Goal: Download file/media

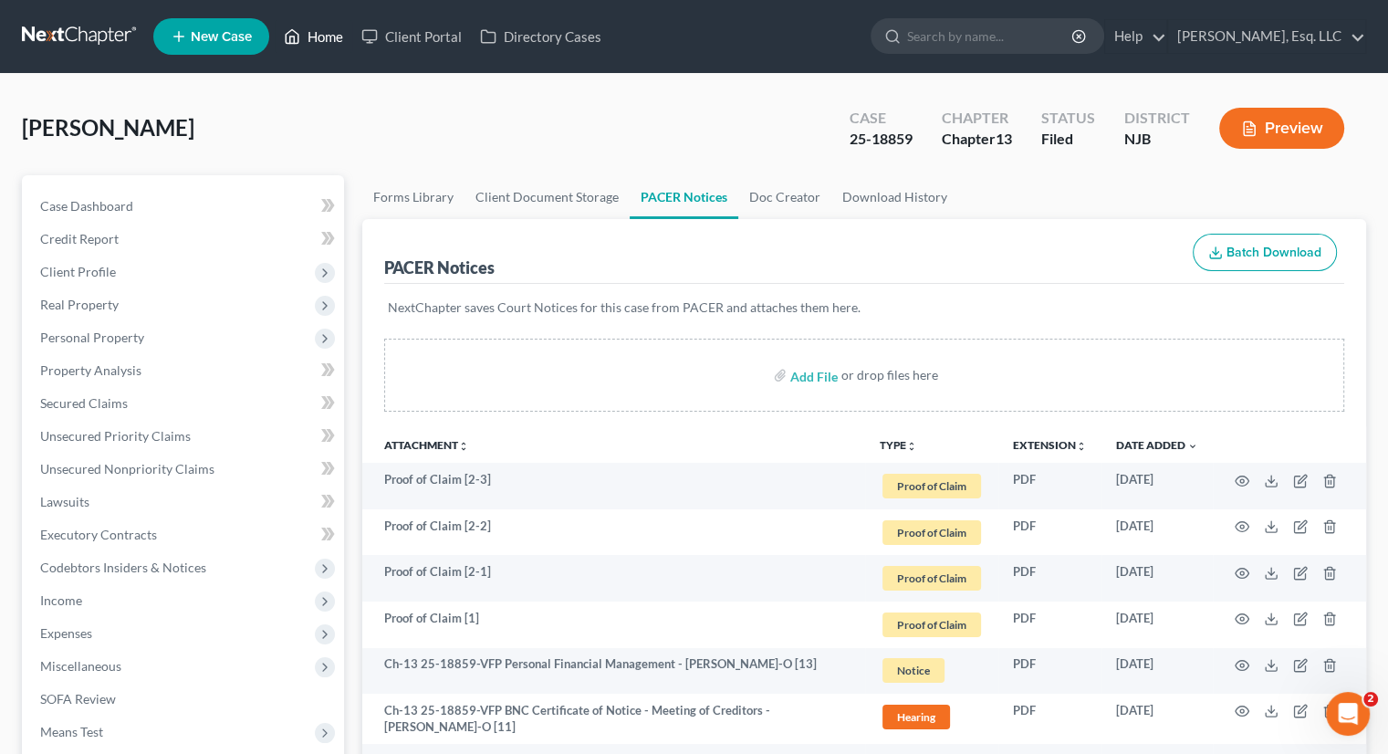
click at [346, 29] on link "Home" at bounding box center [314, 36] width 78 height 33
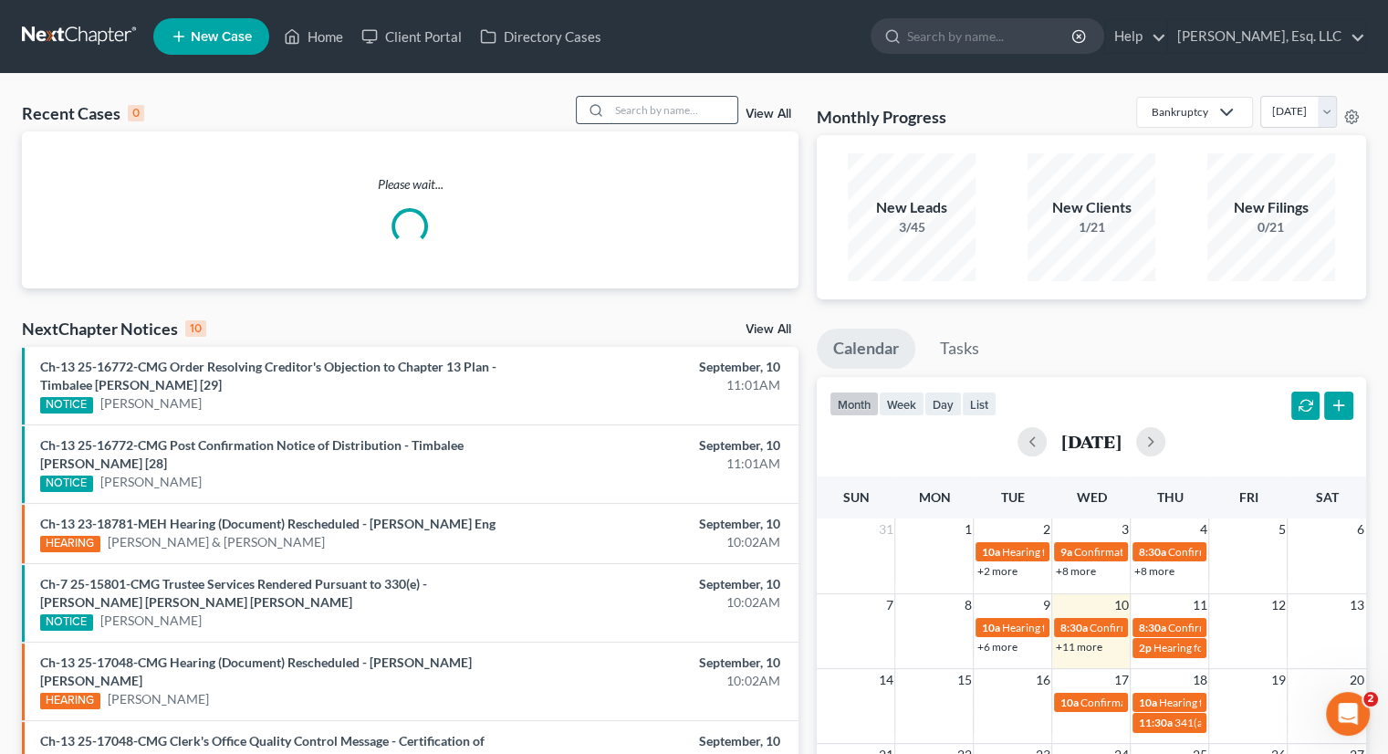
click at [632, 97] on input "search" at bounding box center [674, 110] width 128 height 26
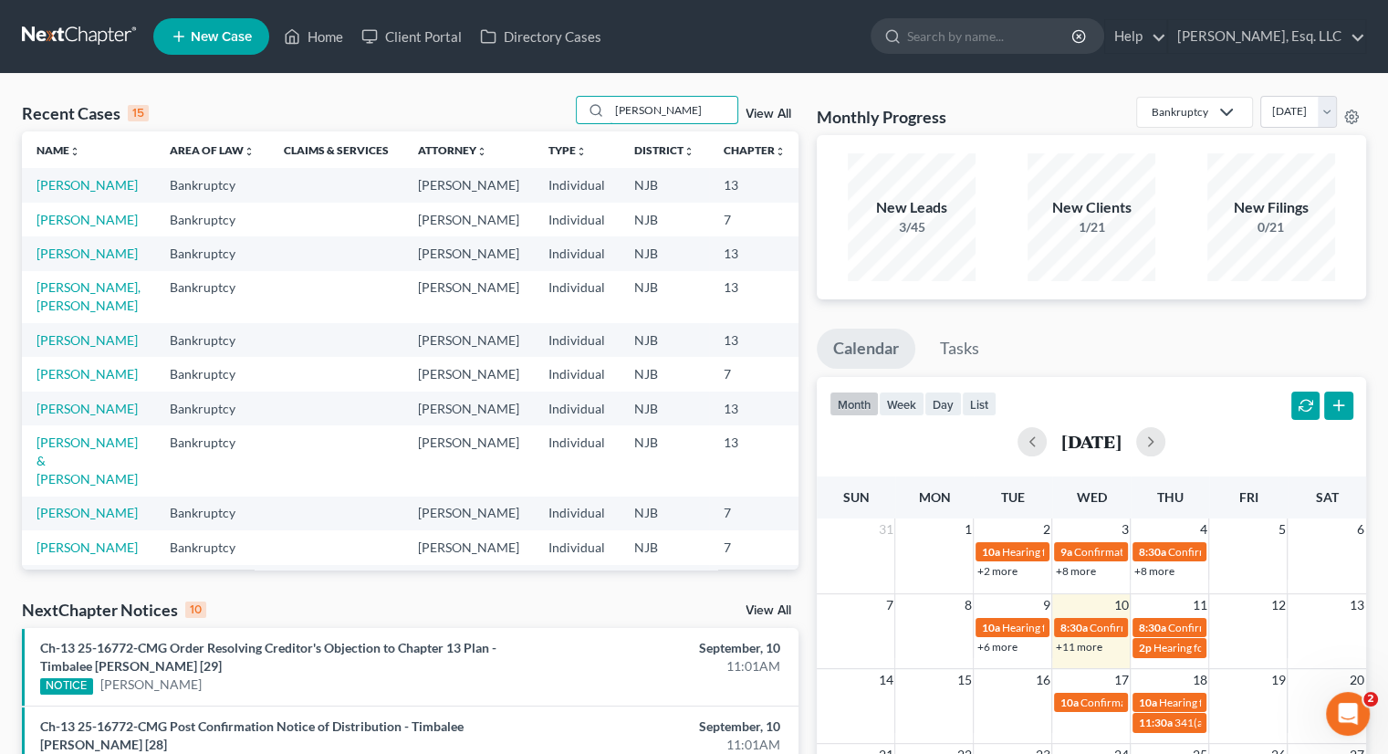
type input "[PERSON_NAME]"
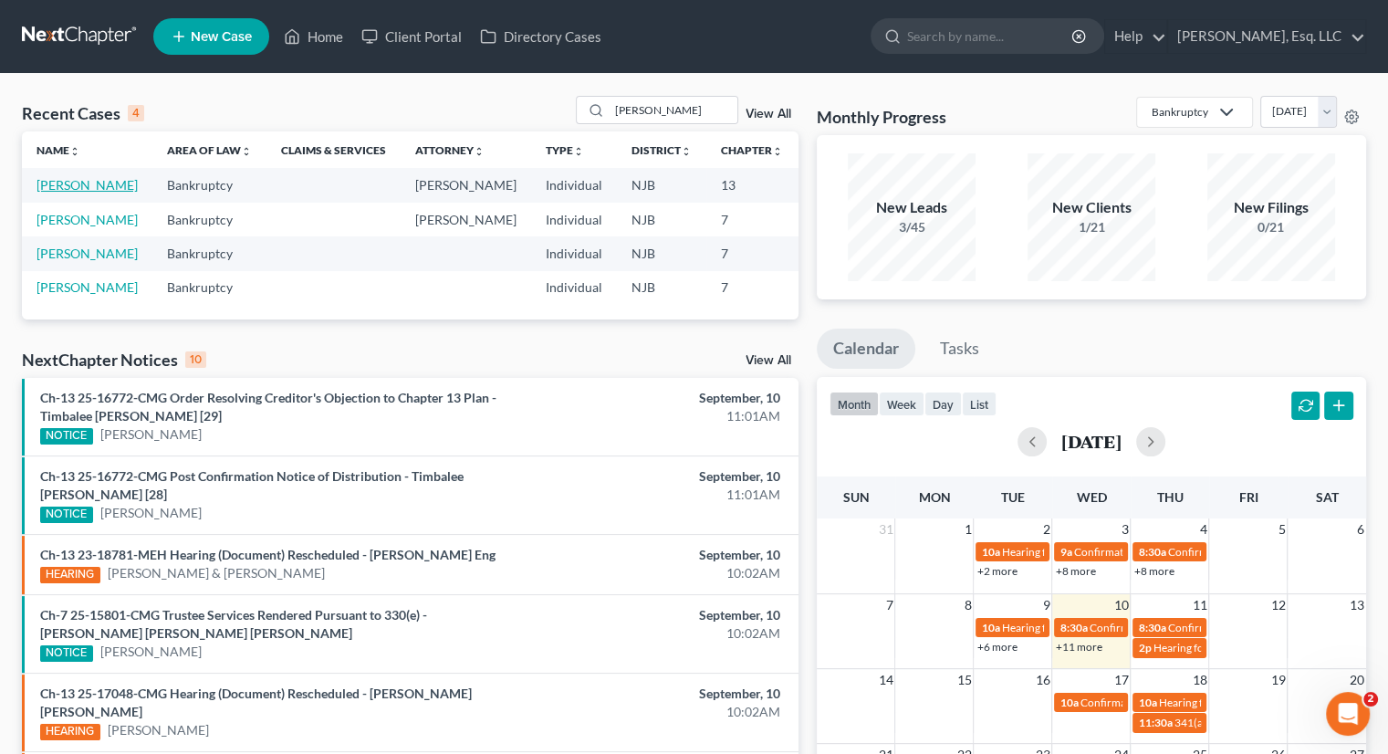
click at [47, 189] on link "[PERSON_NAME]" at bounding box center [87, 185] width 101 height 16
select select "1"
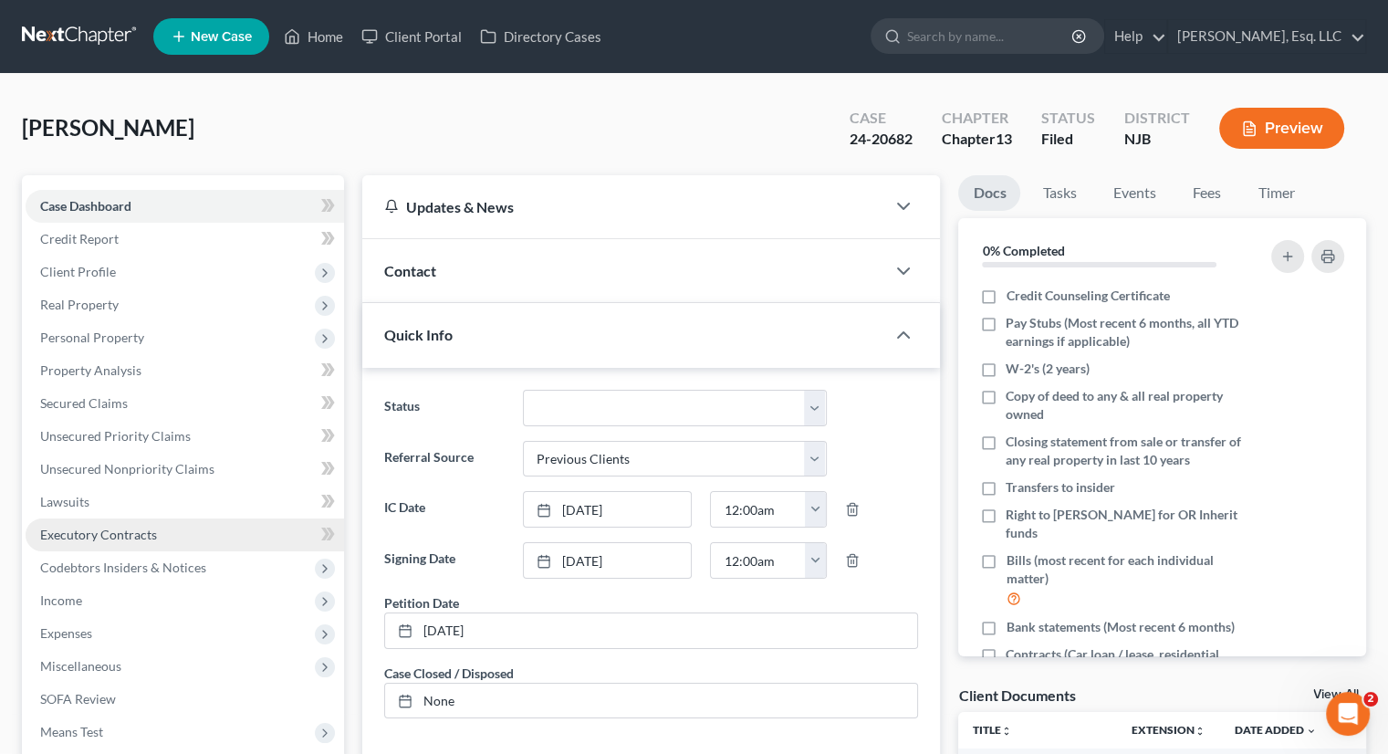
scroll to position [365, 0]
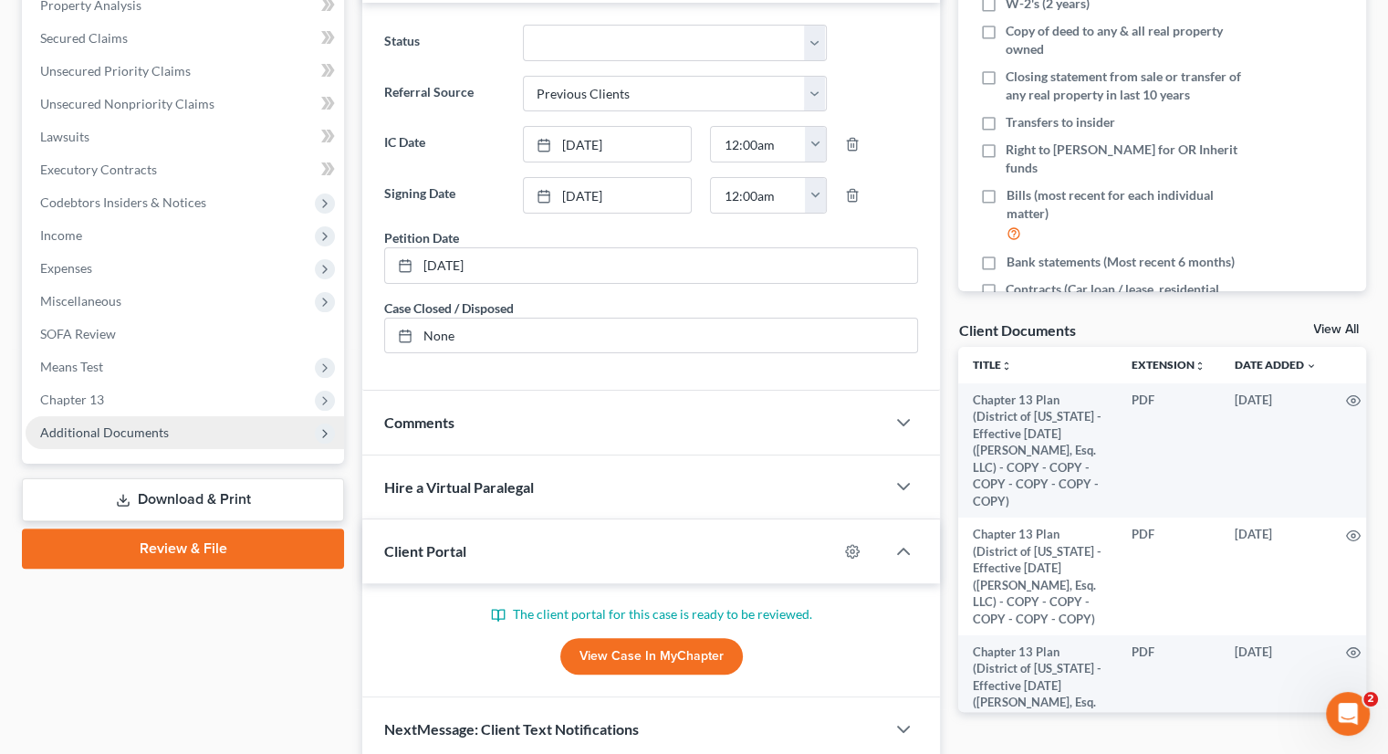
click at [85, 427] on span "Additional Documents" at bounding box center [104, 432] width 129 height 16
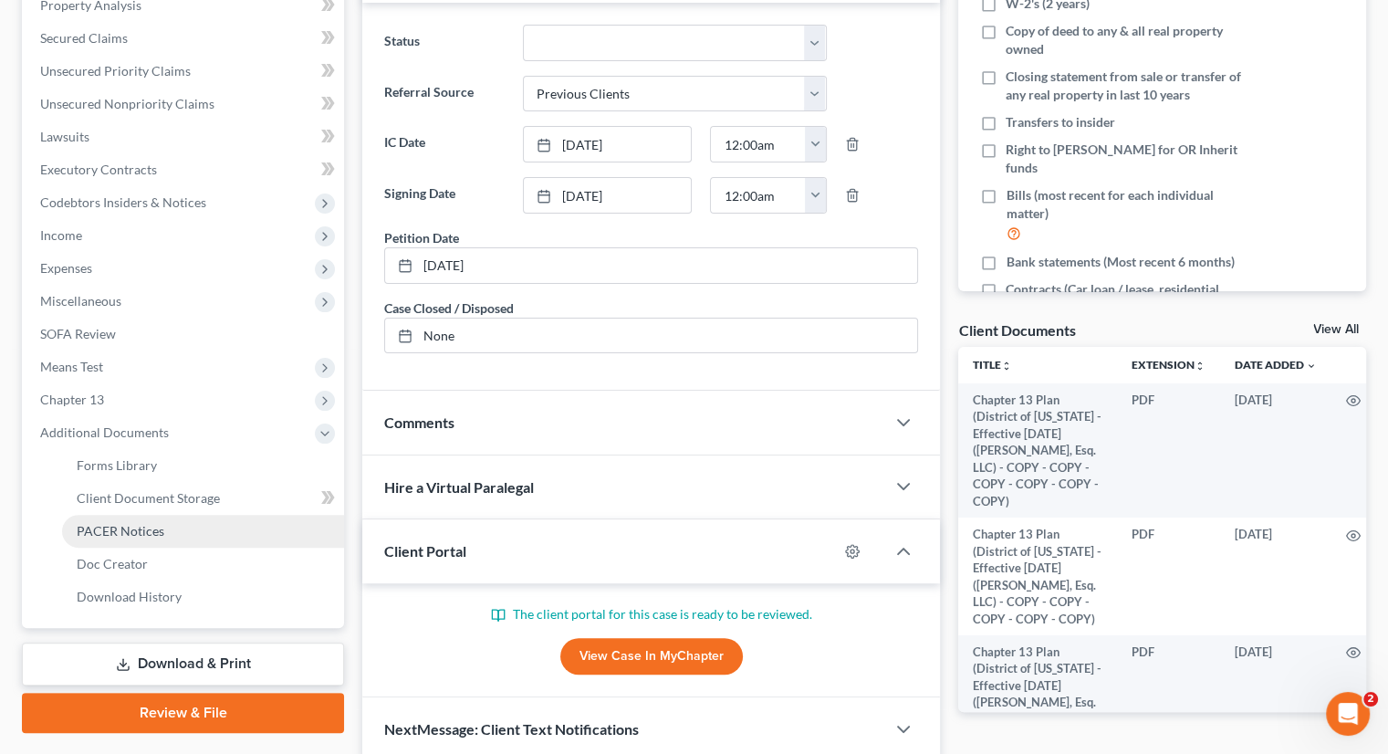
click at [128, 525] on span "PACER Notices" at bounding box center [121, 531] width 88 height 16
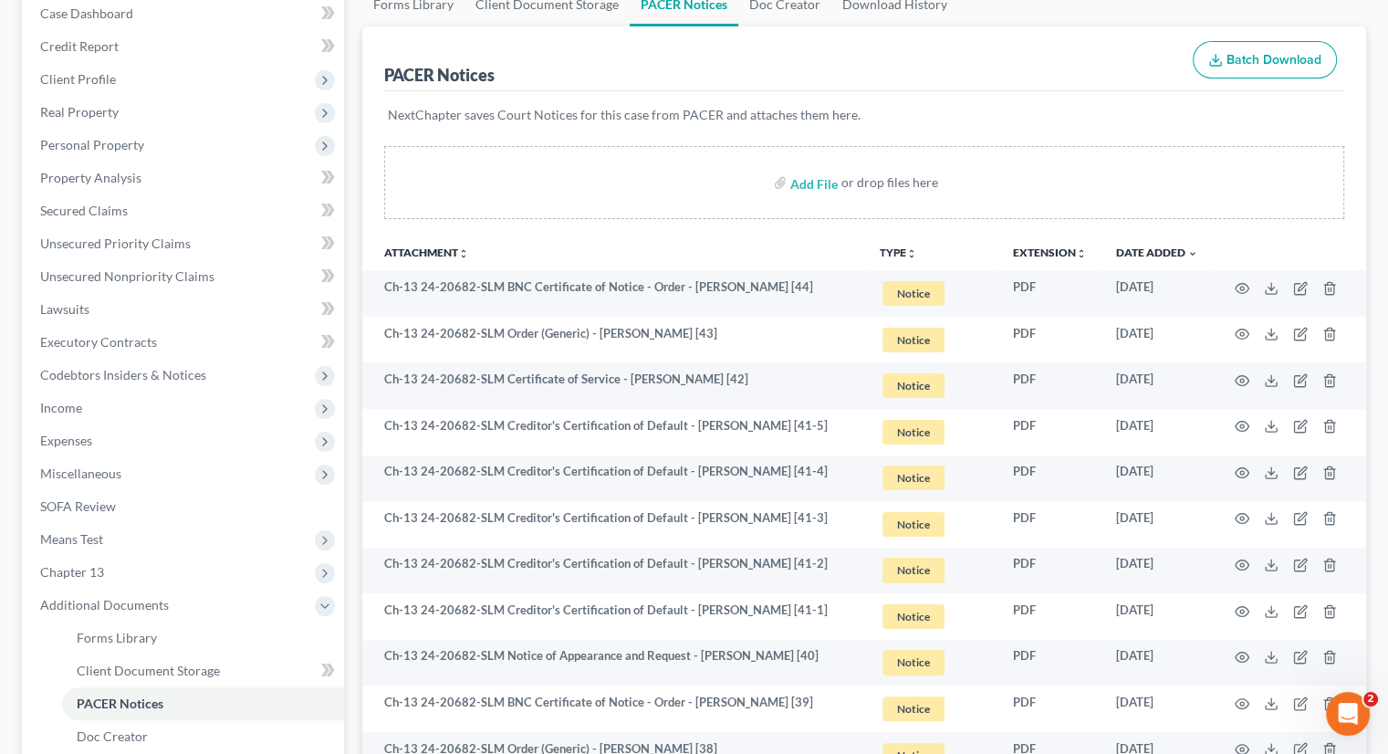
scroll to position [274, 0]
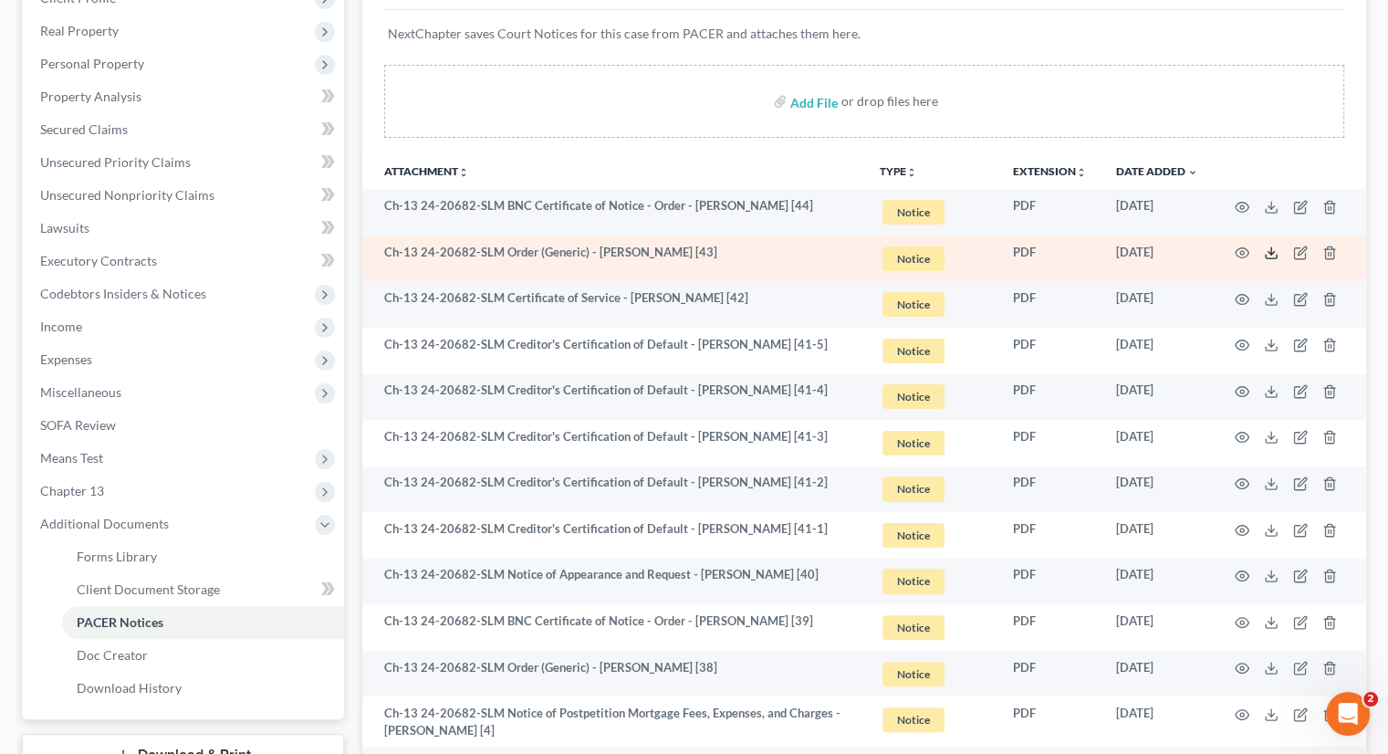
click at [1271, 249] on icon at bounding box center [1271, 253] width 15 height 15
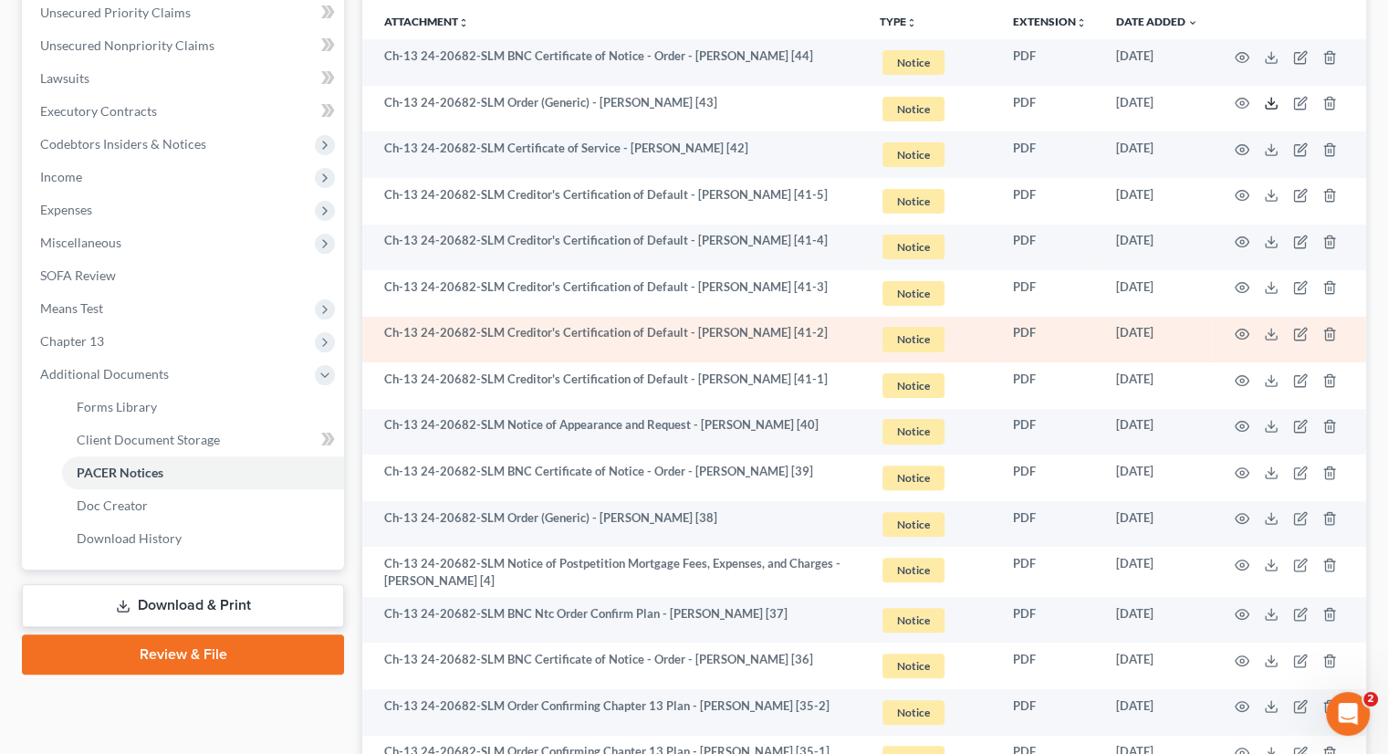
scroll to position [456, 0]
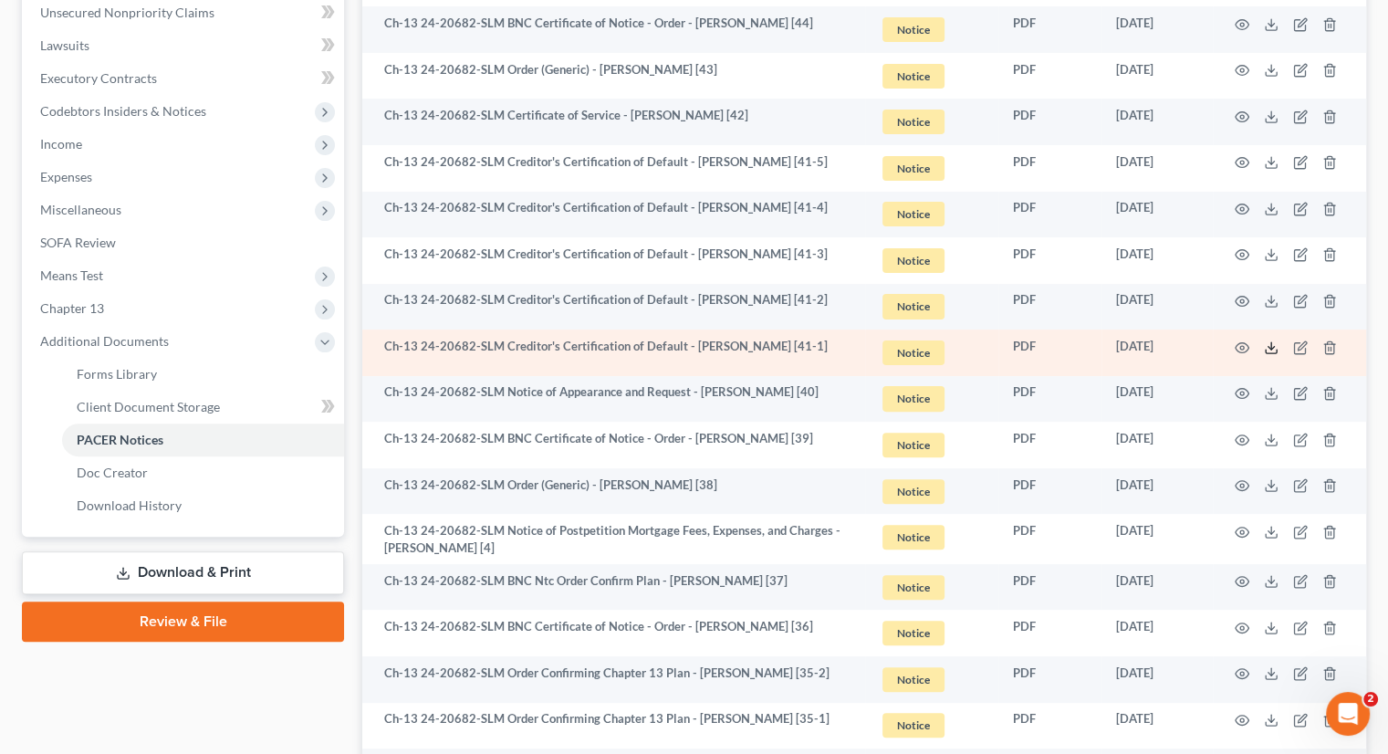
click at [1271, 343] on icon at bounding box center [1271, 347] width 15 height 15
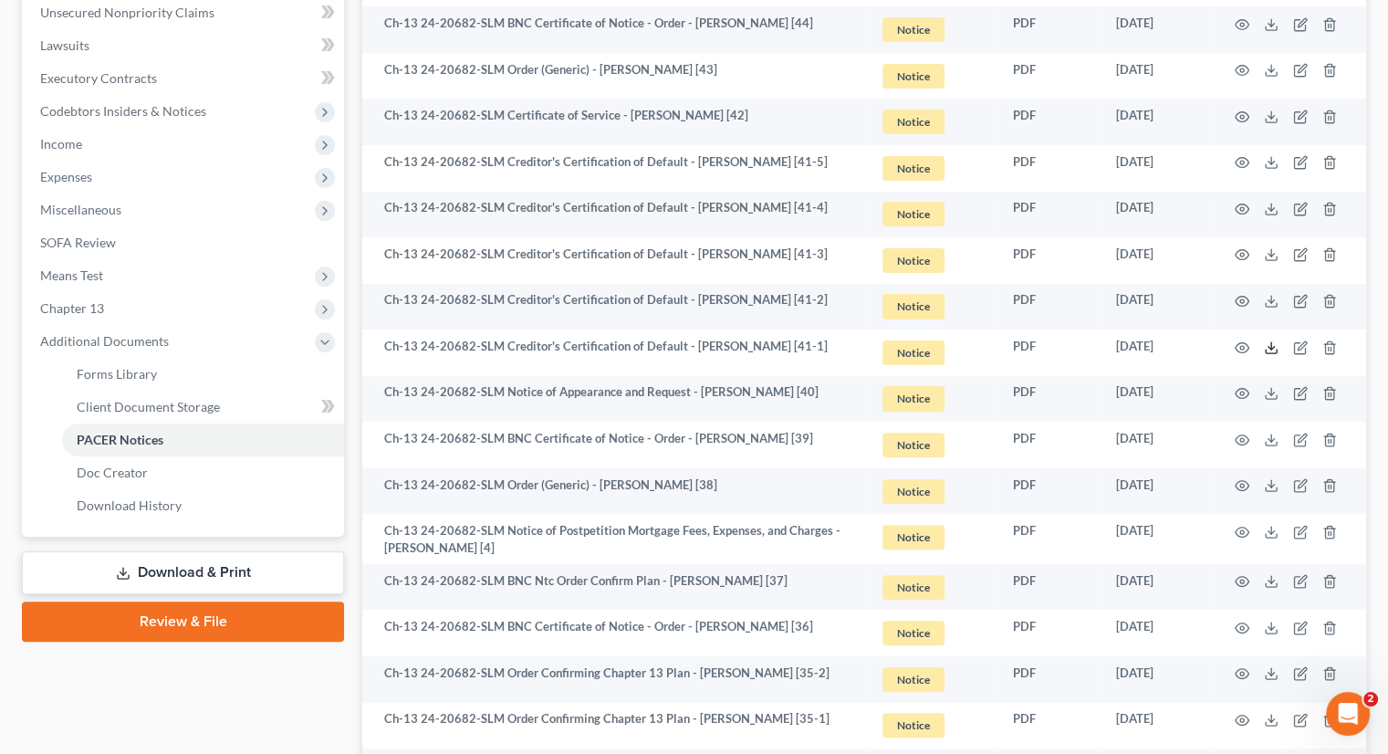
scroll to position [0, 0]
